Goal: Information Seeking & Learning: Find specific fact

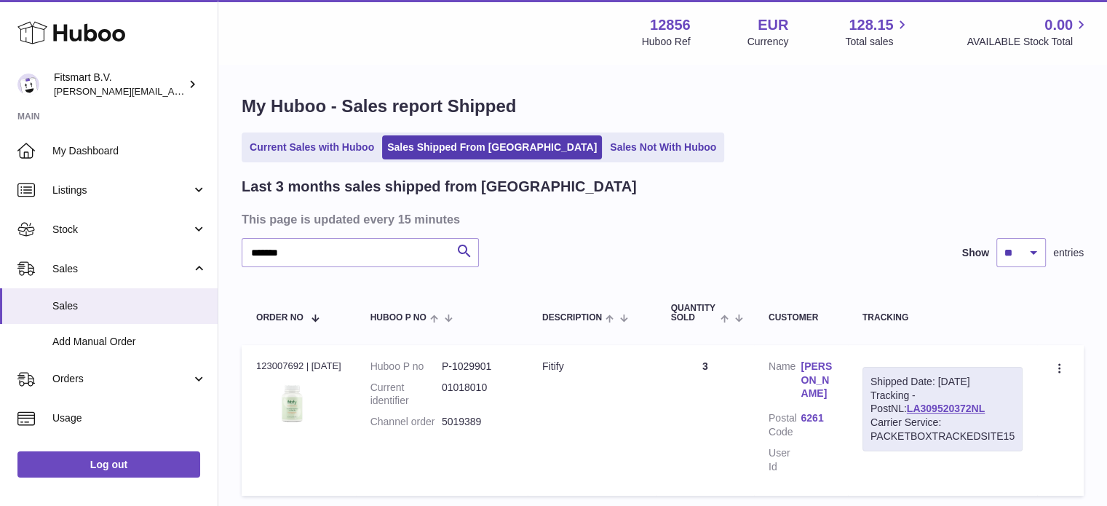
click at [79, 40] on use at bounding box center [71, 33] width 108 height 23
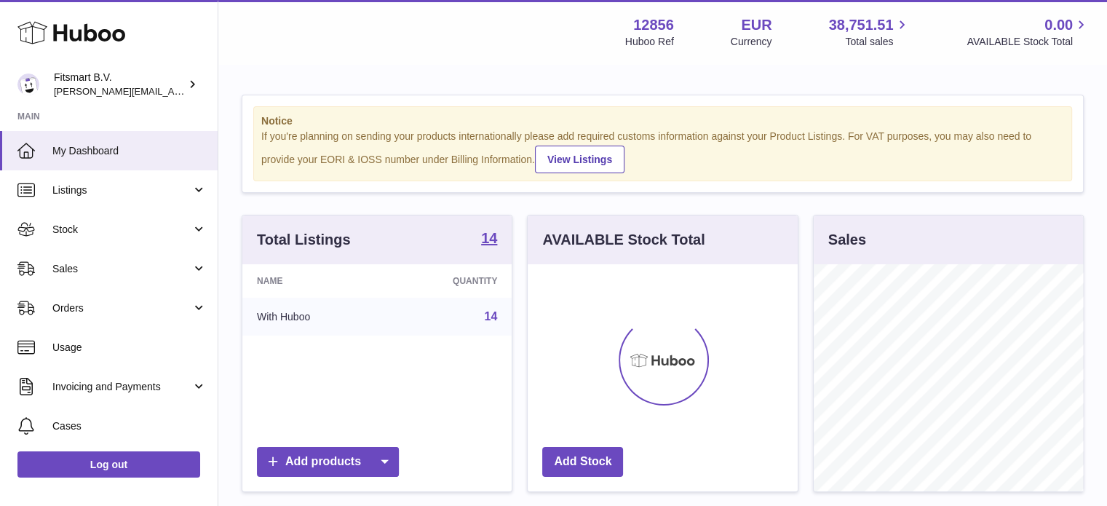
scroll to position [227, 270]
click at [178, 266] on span "Sales" at bounding box center [121, 269] width 139 height 14
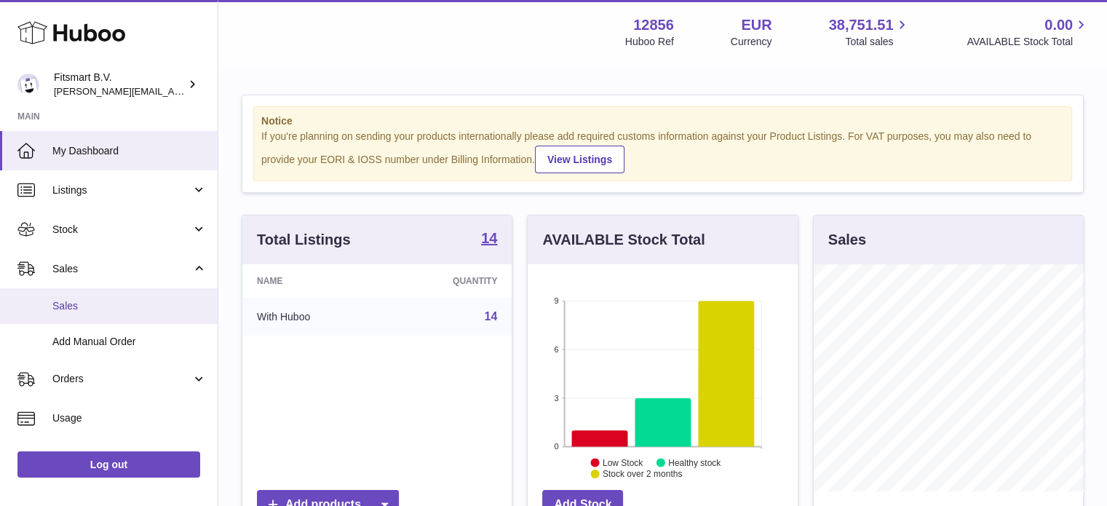
click at [164, 308] on span "Sales" at bounding box center [129, 306] width 154 height 14
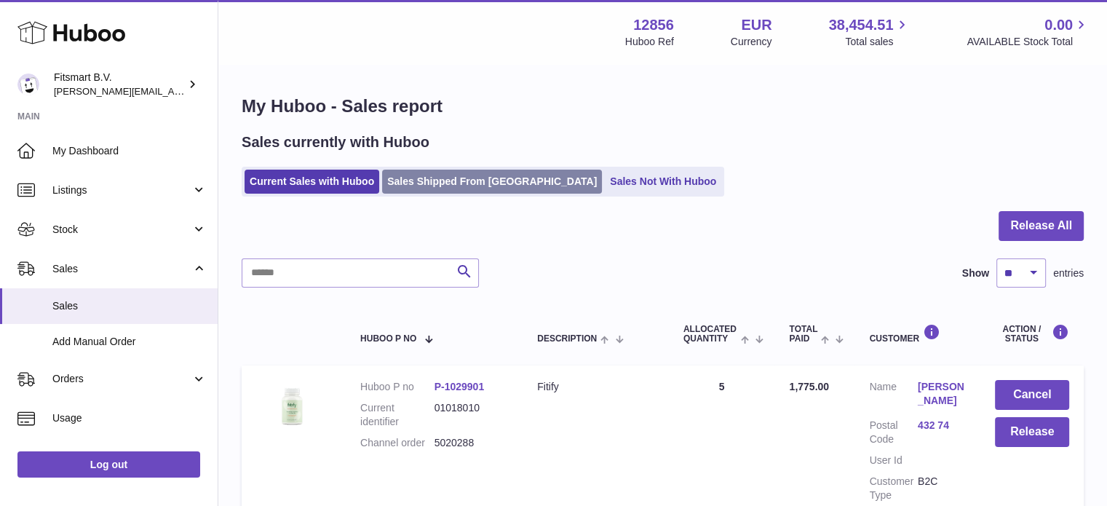
click at [496, 180] on link "Sales Shipped From [GEOGRAPHIC_DATA]" at bounding box center [492, 182] width 220 height 24
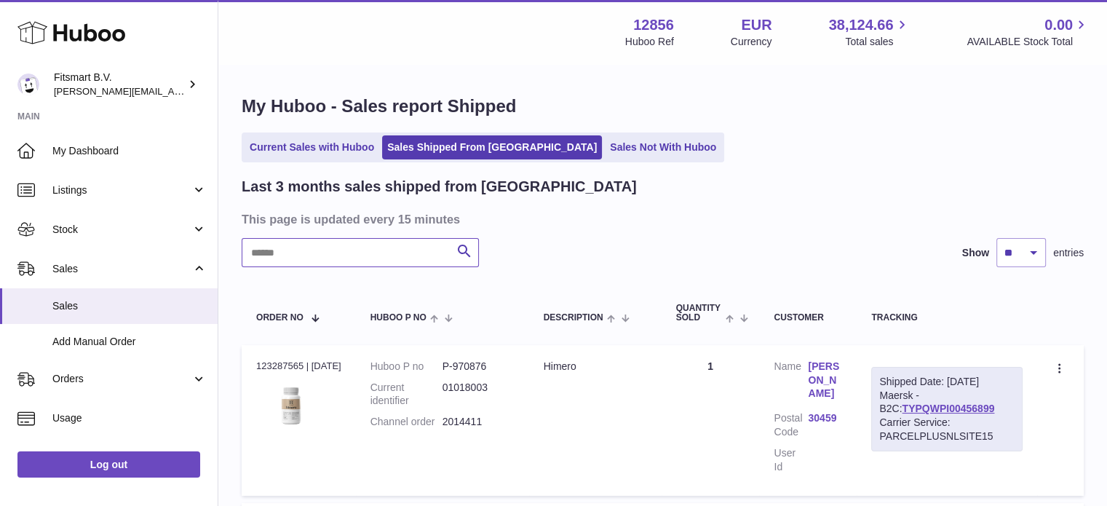
click at [380, 252] on input "text" at bounding box center [360, 252] width 237 height 29
paste input "*******"
type input "*******"
click at [823, 368] on link "[PERSON_NAME]" at bounding box center [825, 379] width 34 height 41
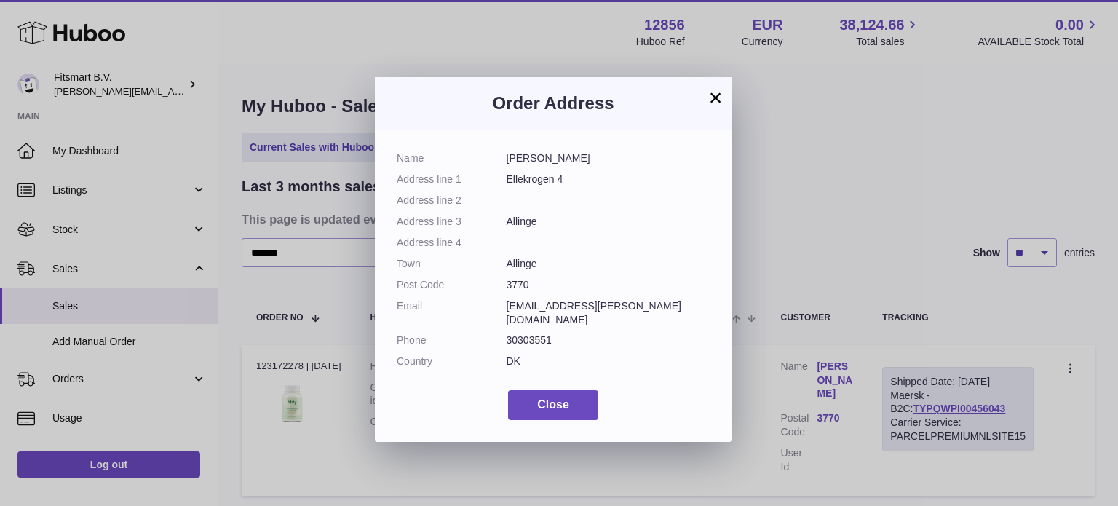
drag, startPoint x: 632, startPoint y: 301, endPoint x: 502, endPoint y: 308, distance: 130.4
click at [502, 308] on dl "Name [PERSON_NAME] Address line 1 Ellekrogen 4 Address line 2 Address line 3 Al…" at bounding box center [553, 263] width 313 height 224
copy dl "[EMAIL_ADDRESS][PERSON_NAME][DOMAIN_NAME]"
click at [888, 219] on div at bounding box center [559, 253] width 1118 height 506
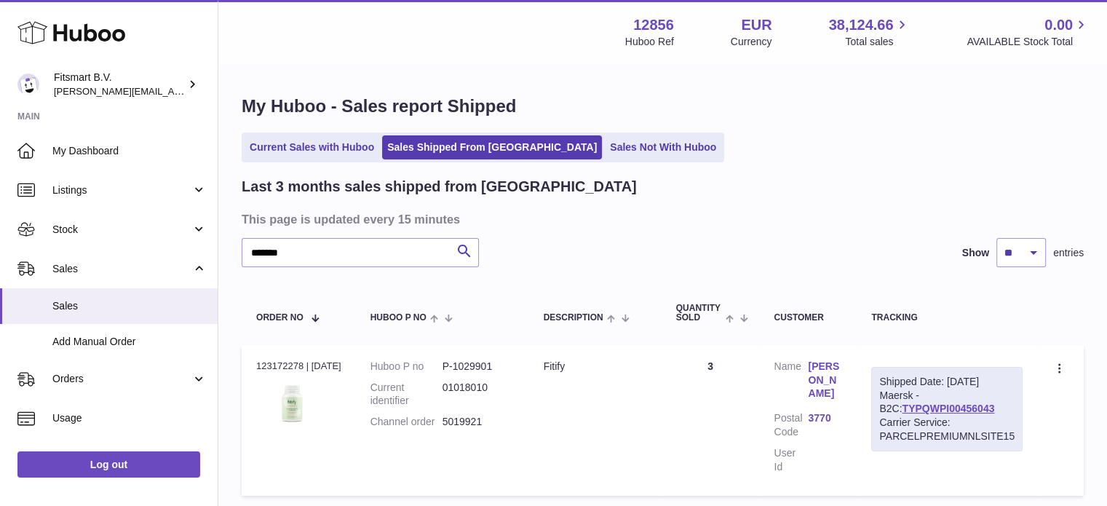
drag, startPoint x: 949, startPoint y: 378, endPoint x: 1015, endPoint y: 367, distance: 67.1
click at [1015, 367] on div "Shipped Date: [DATE] Maersk - B2C: TYPQWPI00456043 Carrier Service: PARCELPREMI…" at bounding box center [946, 409] width 151 height 84
copy div "[DATE]"
drag, startPoint x: 995, startPoint y: 407, endPoint x: 846, endPoint y: 387, distance: 150.5
click at [876, 407] on div "Shipped Date: [DATE] Maersk - B2C: TYPQWPI00456043 Carrier Service: PARCELPREMI…" at bounding box center [946, 409] width 151 height 84
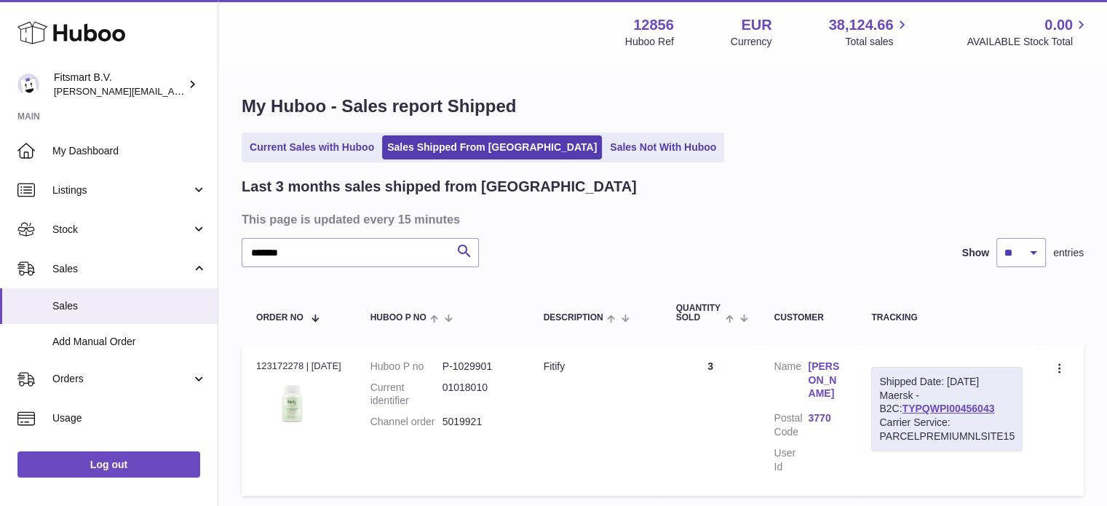
copy link "TYPQWPI00456043"
